Goal: Transaction & Acquisition: Purchase product/service

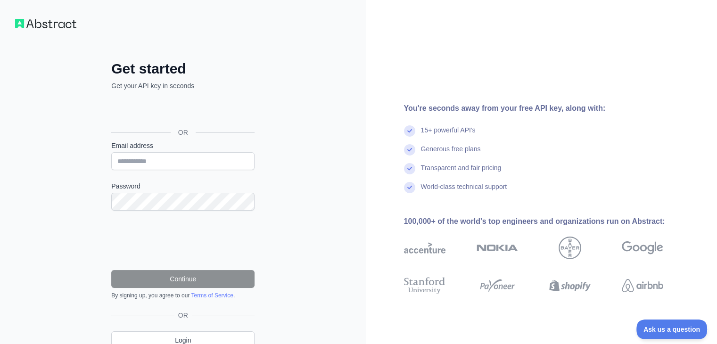
click at [447, 233] on div at bounding box center [440, 248] width 72 height 38
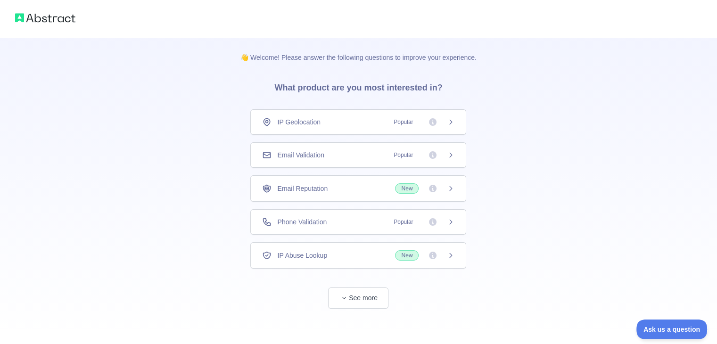
click at [390, 123] on span "Popular" at bounding box center [403, 121] width 31 height 9
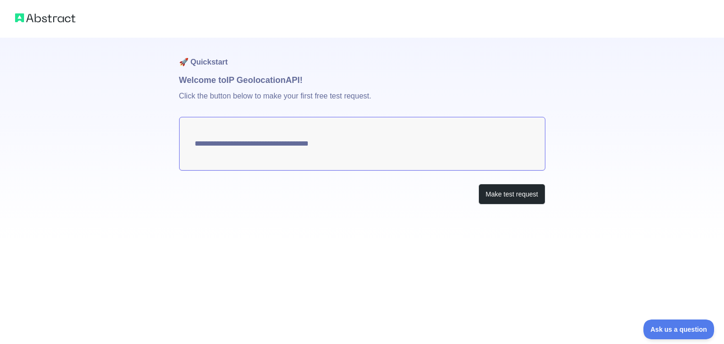
type textarea "**********"
click at [515, 195] on button "Make test request" at bounding box center [511, 194] width 66 height 21
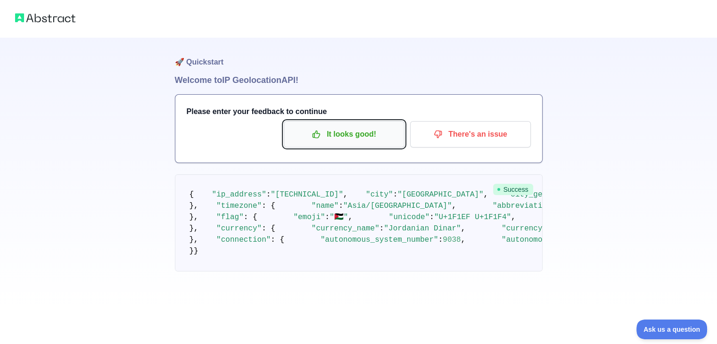
click at [368, 133] on p "It looks good!" at bounding box center [344, 134] width 107 height 16
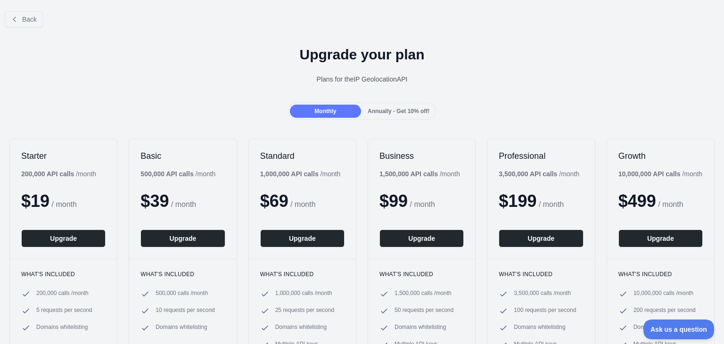
click at [379, 110] on span "Annually - Get 10% off!" at bounding box center [399, 111] width 62 height 7
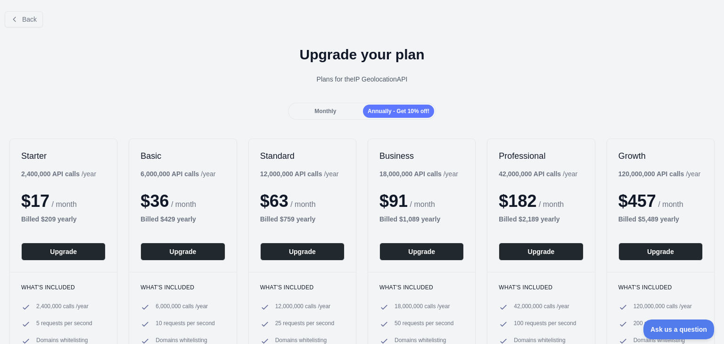
click at [317, 115] on div "Monthly" at bounding box center [325, 111] width 71 height 13
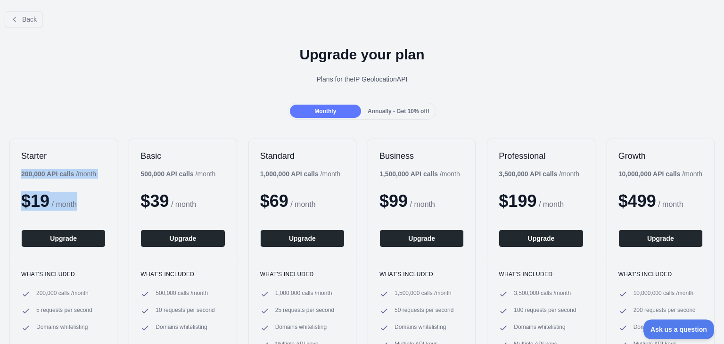
drag, startPoint x: 21, startPoint y: 175, endPoint x: 86, endPoint y: 202, distance: 71.0
click at [86, 202] on div "Starter 200,000 API calls / month $ 19 / month Upgrade" at bounding box center [63, 199] width 107 height 120
click at [93, 208] on div "$ 19 / month" at bounding box center [63, 201] width 84 height 19
drag, startPoint x: 57, startPoint y: 206, endPoint x: 83, endPoint y: 206, distance: 25.9
click at [83, 206] on div "$ 19 / month" at bounding box center [63, 201] width 84 height 19
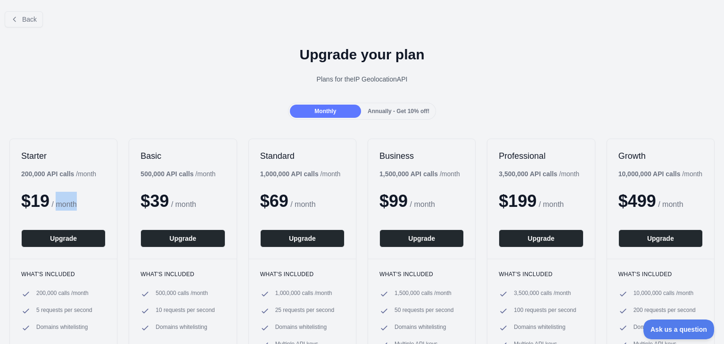
click at [96, 209] on div "$ 19 / month" at bounding box center [63, 201] width 84 height 19
drag, startPoint x: 392, startPoint y: 294, endPoint x: 452, endPoint y: 294, distance: 60.3
click at [452, 294] on li "1,500,000 calls / month" at bounding box center [421, 293] width 84 height 9
drag, startPoint x: 392, startPoint y: 308, endPoint x: 459, endPoint y: 311, distance: 67.5
click at [459, 311] on div "What's included 1,500,000 calls / month 50 requests per second Domains whitelis…" at bounding box center [421, 312] width 107 height 106
